Goal: Information Seeking & Learning: Learn about a topic

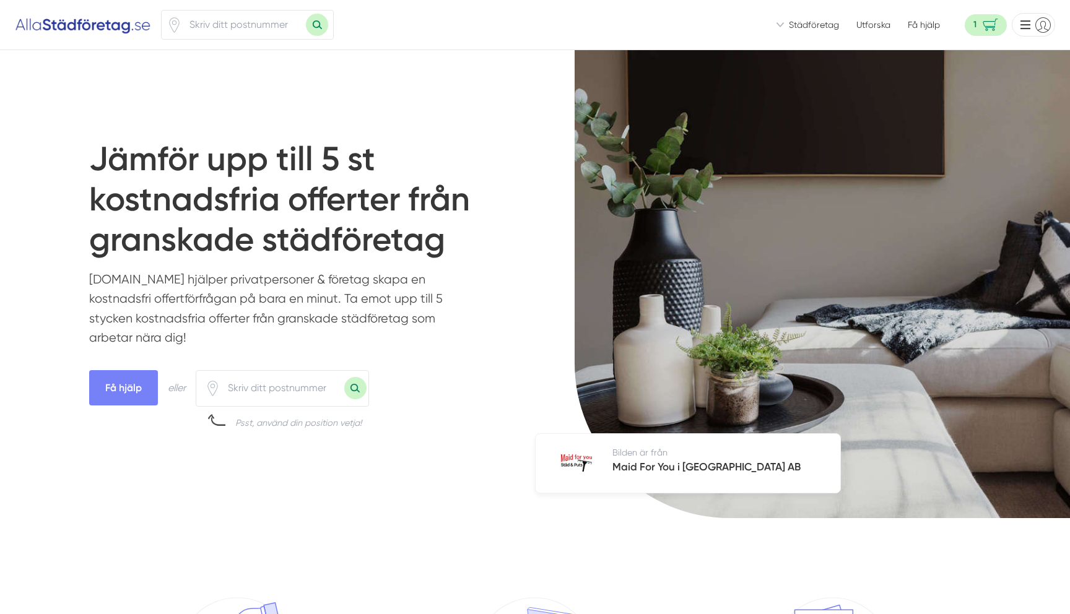
click at [802, 30] on span "Städföretag" at bounding box center [814, 25] width 50 height 12
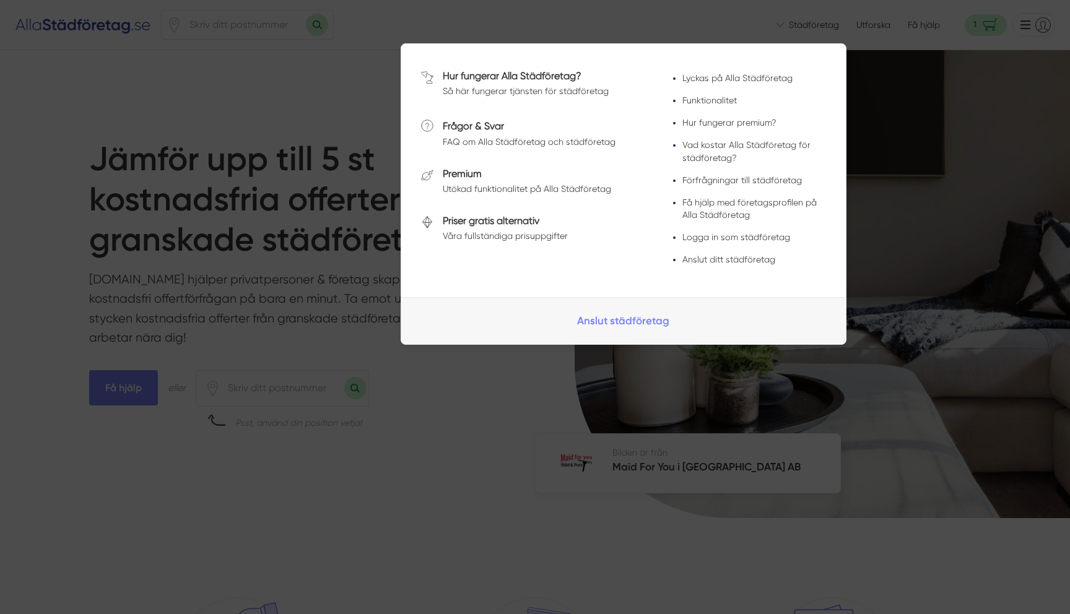
click at [802, 30] on div at bounding box center [535, 307] width 1070 height 614
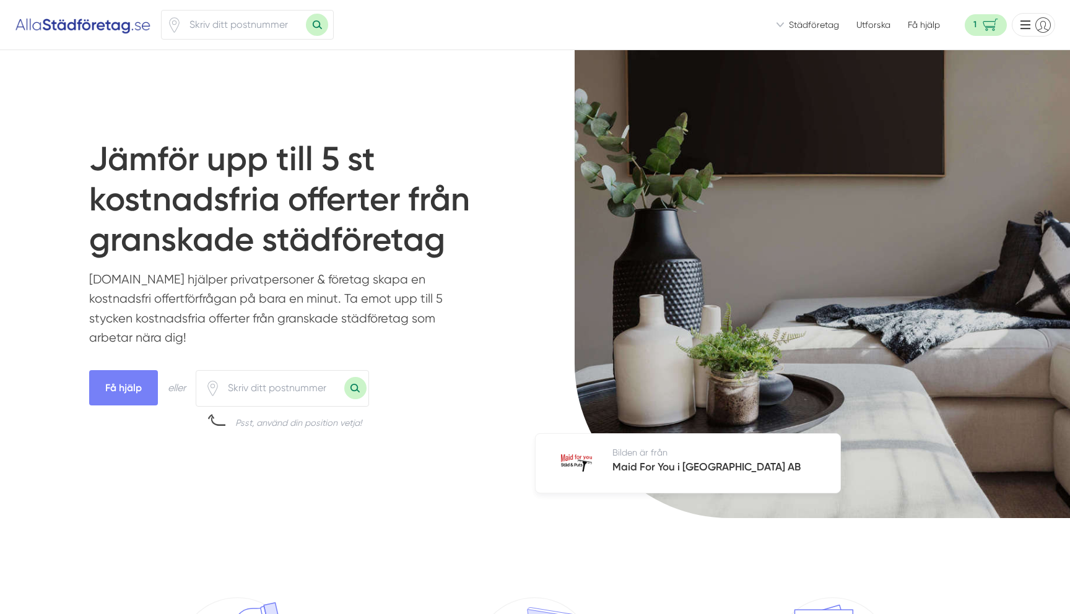
click at [800, 24] on span "Städföretag" at bounding box center [814, 25] width 50 height 12
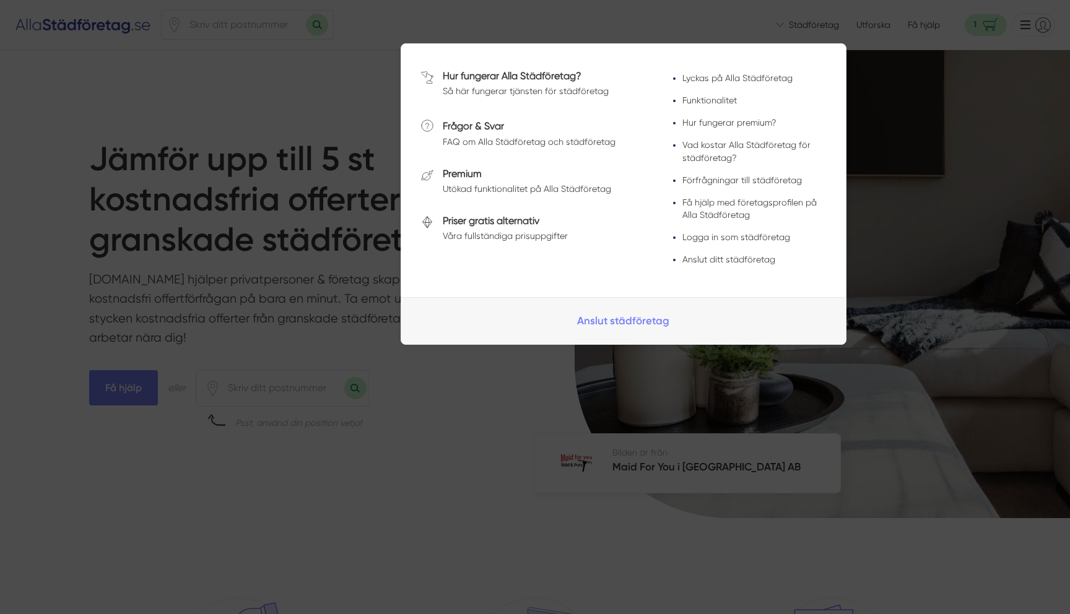
click at [800, 24] on span at bounding box center [535, 22] width 1070 height 14
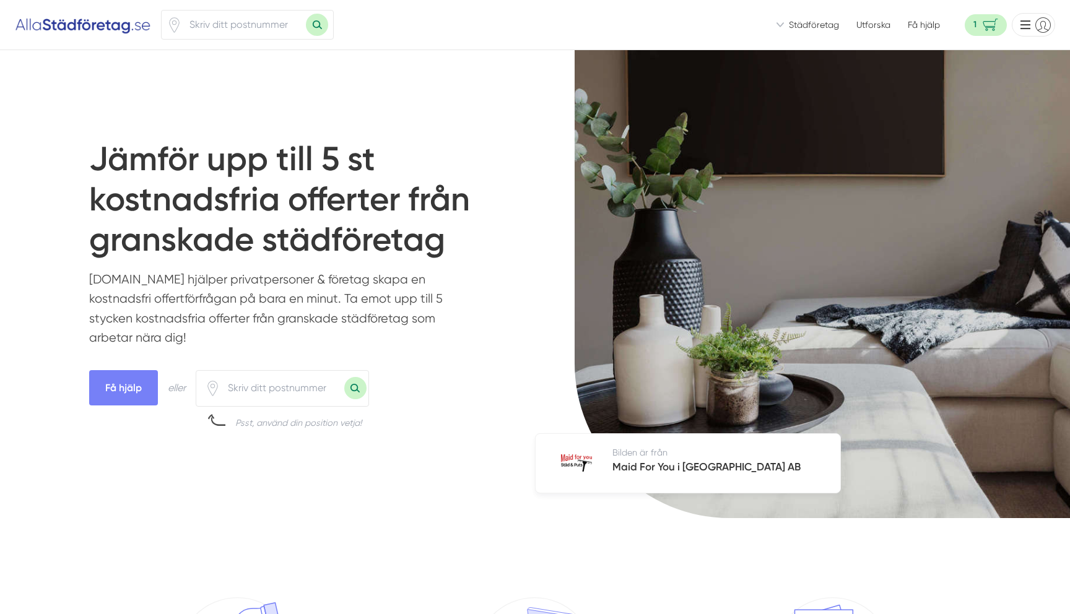
click at [818, 27] on span "Städföretag" at bounding box center [814, 25] width 50 height 12
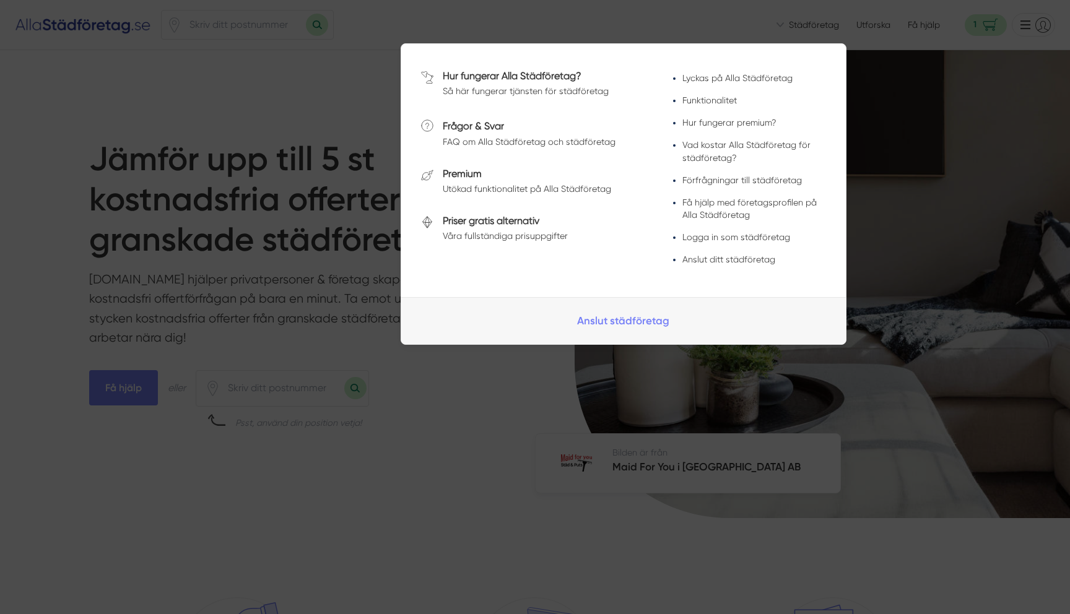
click at [818, 27] on span at bounding box center [535, 22] width 1070 height 14
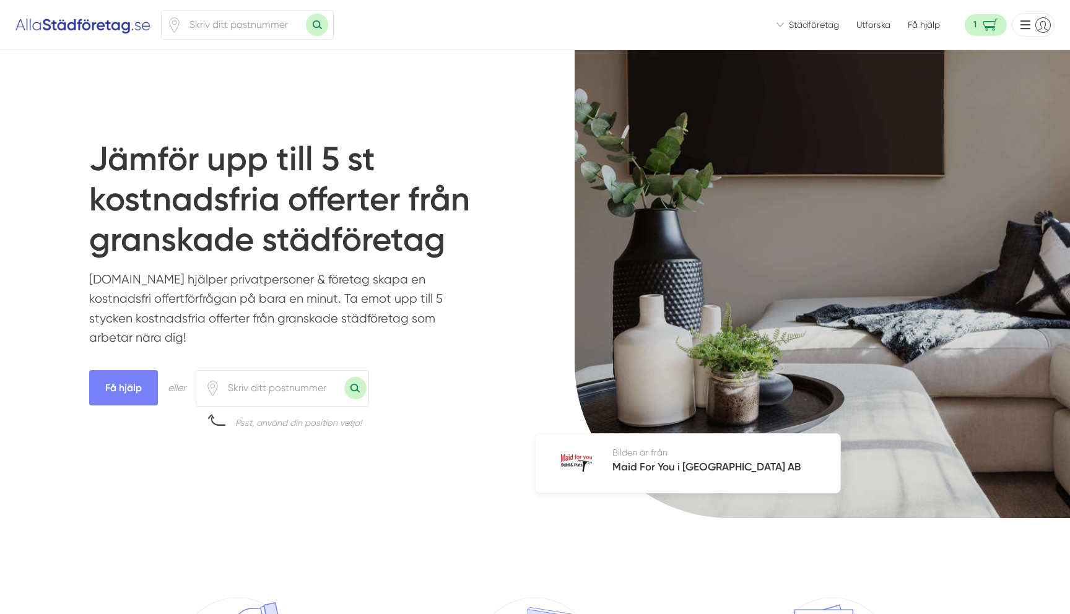
click at [876, 27] on link "Utforska" at bounding box center [873, 25] width 34 height 12
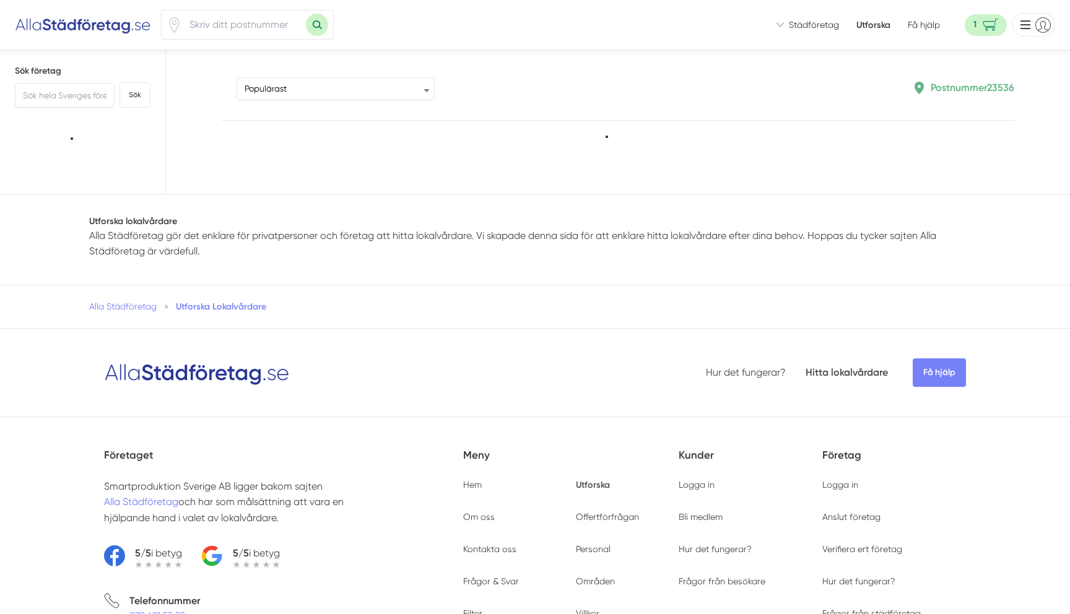
type input "23536"
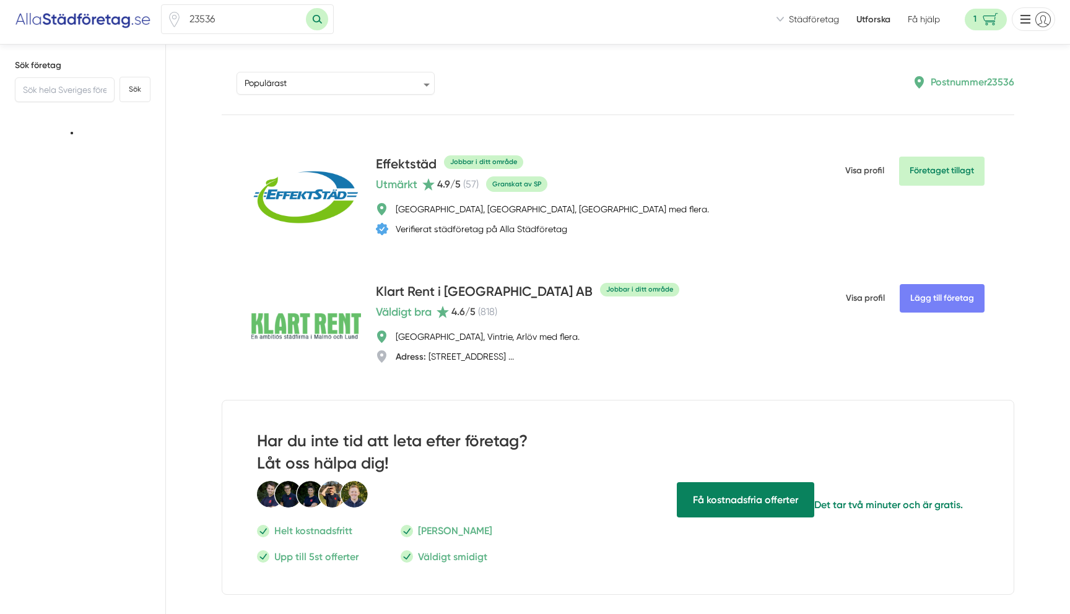
scroll to position [6, 0]
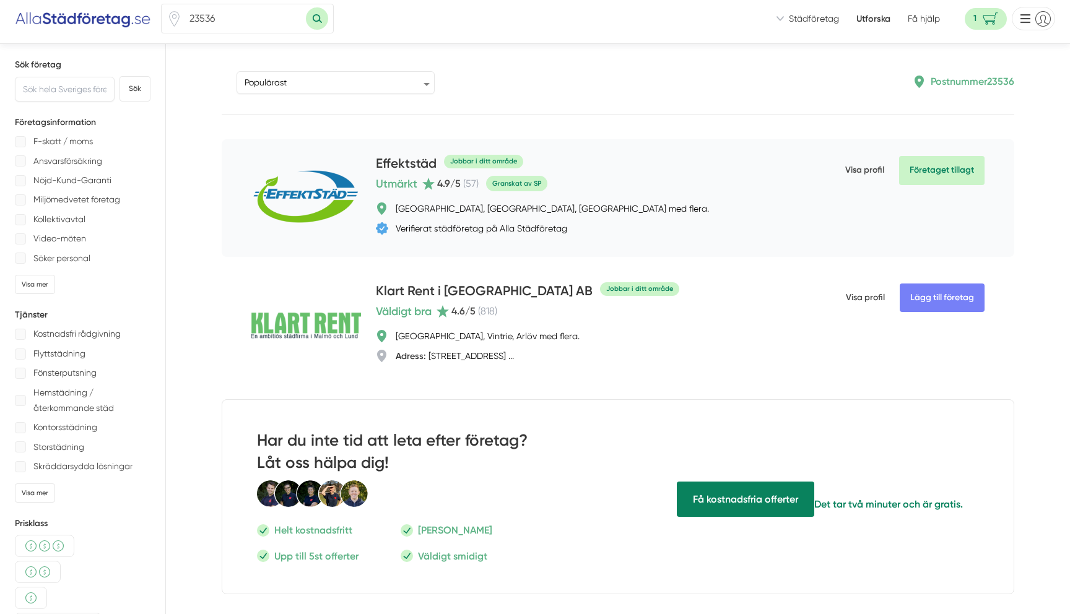
click at [394, 163] on h4 "Effektstäd" at bounding box center [406, 164] width 61 height 20
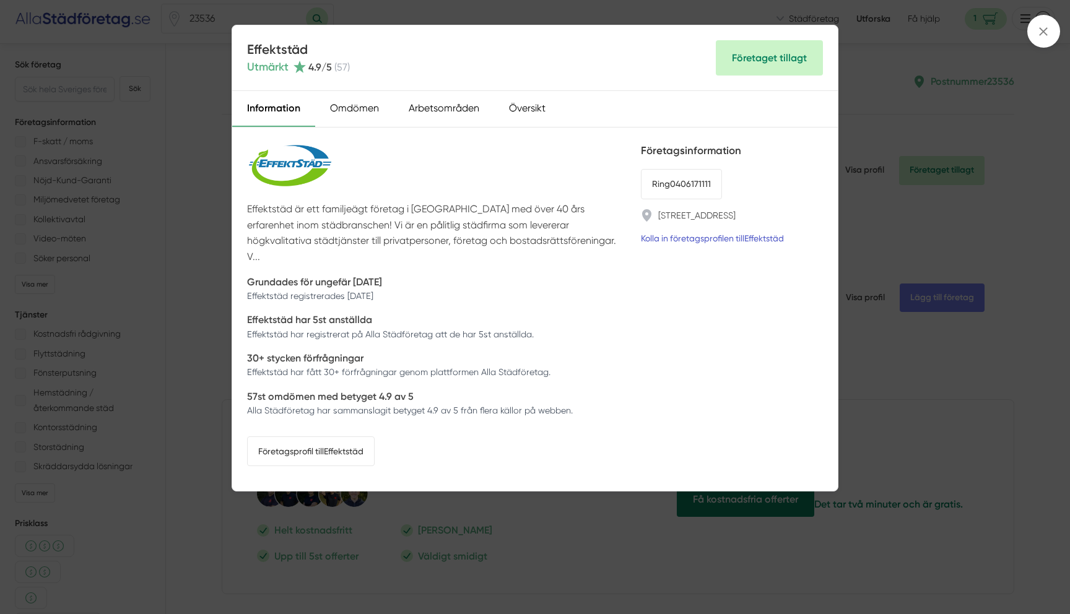
click at [732, 245] on link "Kolla in företagsprofilen till Effektstäd" at bounding box center [712, 238] width 143 height 14
click at [175, 84] on div "Effektstäd Utmärkt 4.9 /5 ( 57 ) Företaget tillagt Information Omdömen Arbetsom…" at bounding box center [535, 307] width 1070 height 614
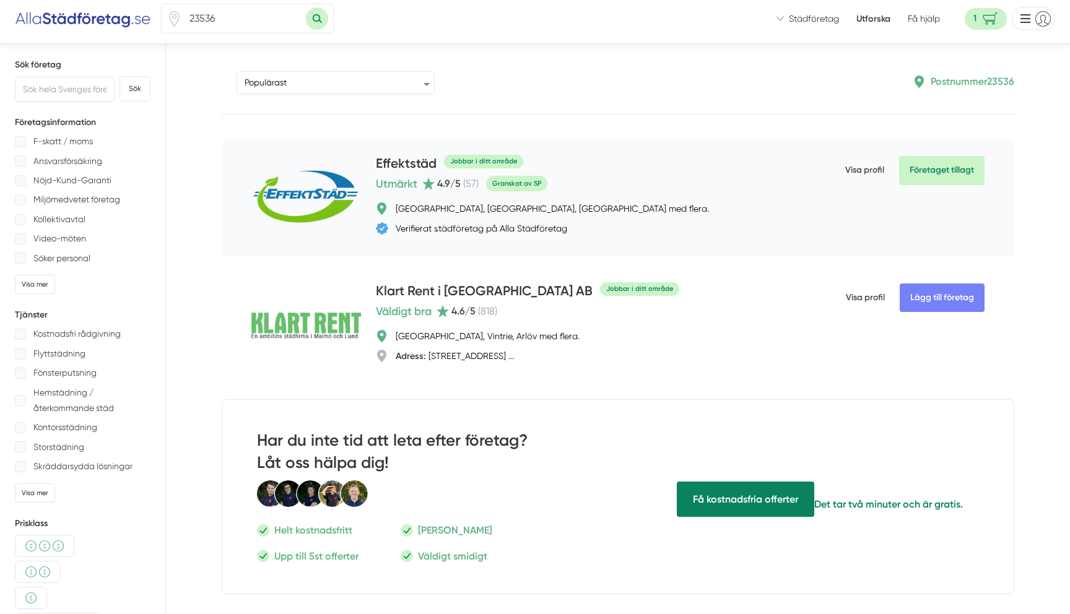
scroll to position [0, 0]
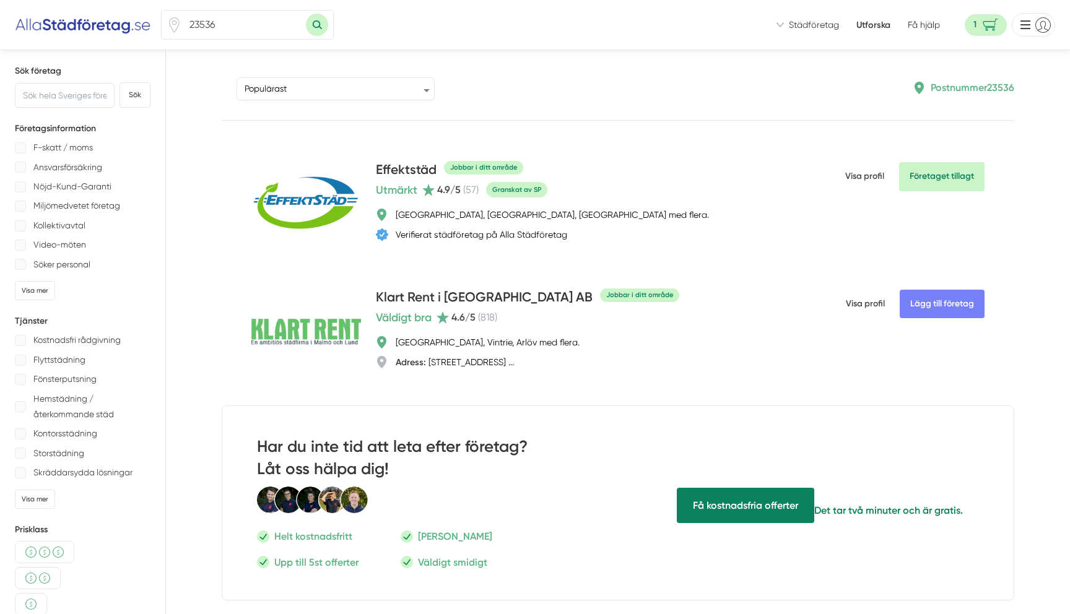
click at [82, 30] on img at bounding box center [83, 25] width 136 height 20
